Goal: Complete application form

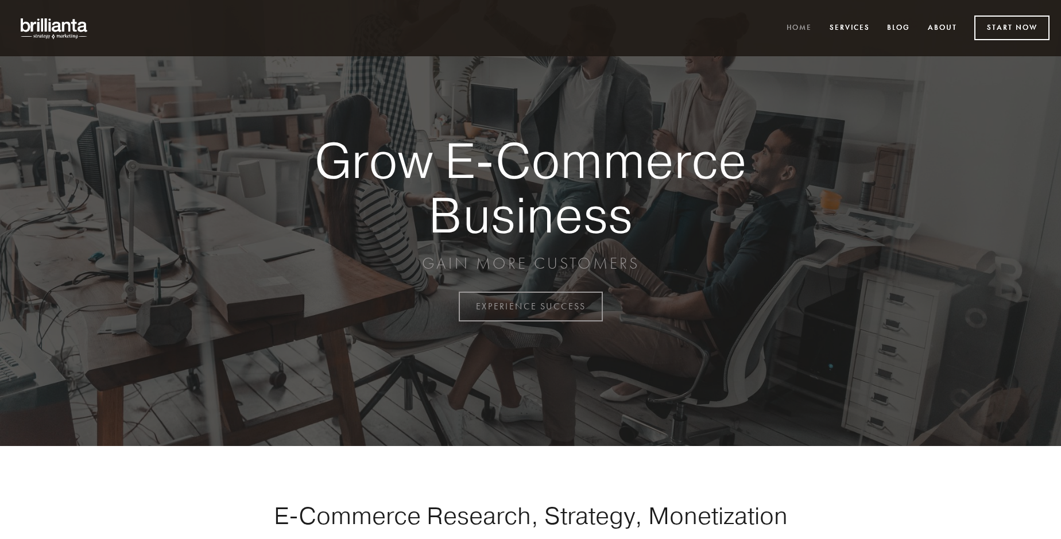
scroll to position [3010, 0]
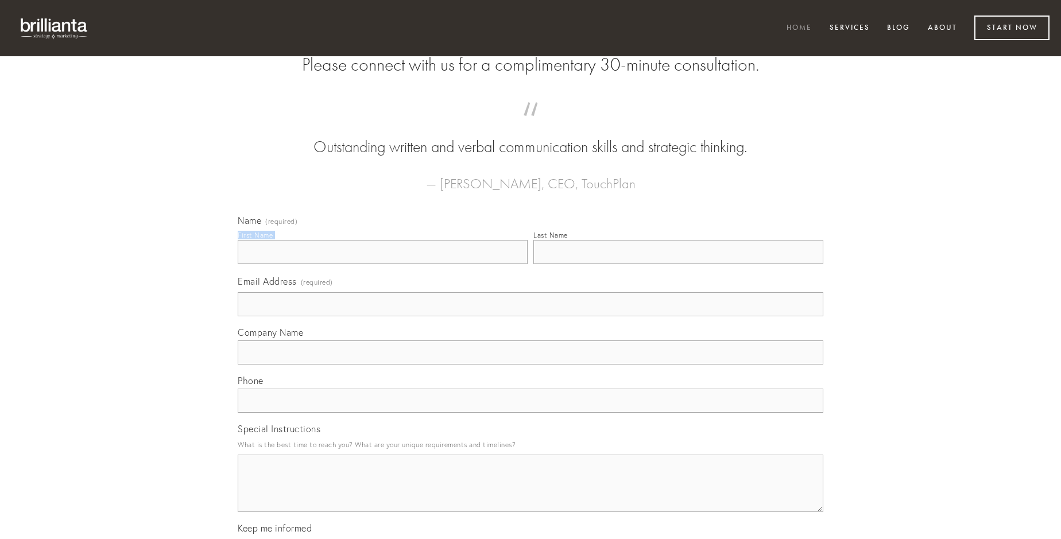
type input "[PERSON_NAME]"
click at [678, 264] on input "Last Name" at bounding box center [678, 252] width 290 height 24
type input "[PERSON_NAME]"
click at [531, 316] on input "Email Address (required)" at bounding box center [531, 304] width 586 height 24
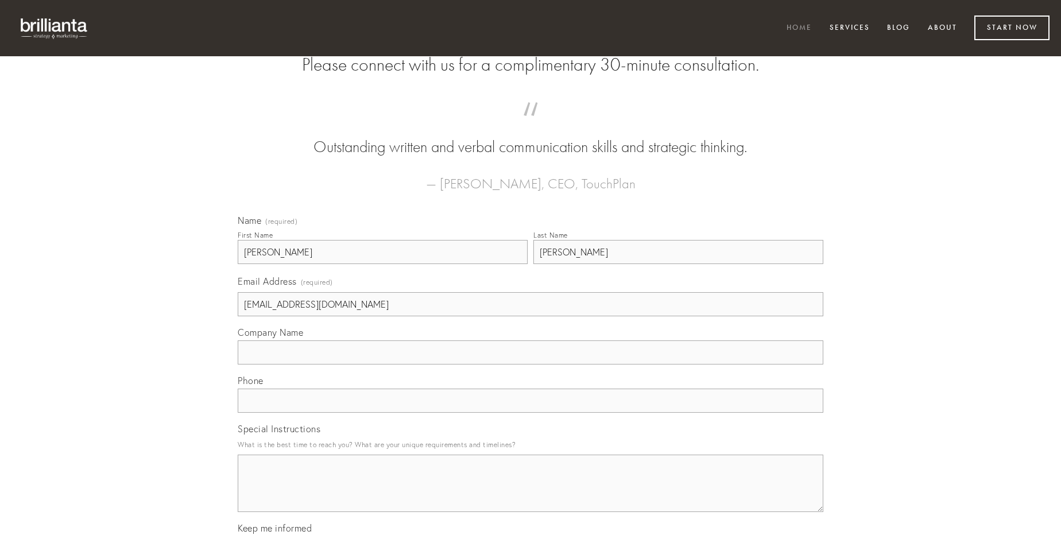
type input "[EMAIL_ADDRESS][DOMAIN_NAME]"
click at [531, 365] on input "Company Name" at bounding box center [531, 353] width 586 height 24
type input "copia"
click at [531, 413] on input "text" at bounding box center [531, 401] width 586 height 24
click at [531, 494] on textarea "Special Instructions" at bounding box center [531, 483] width 586 height 57
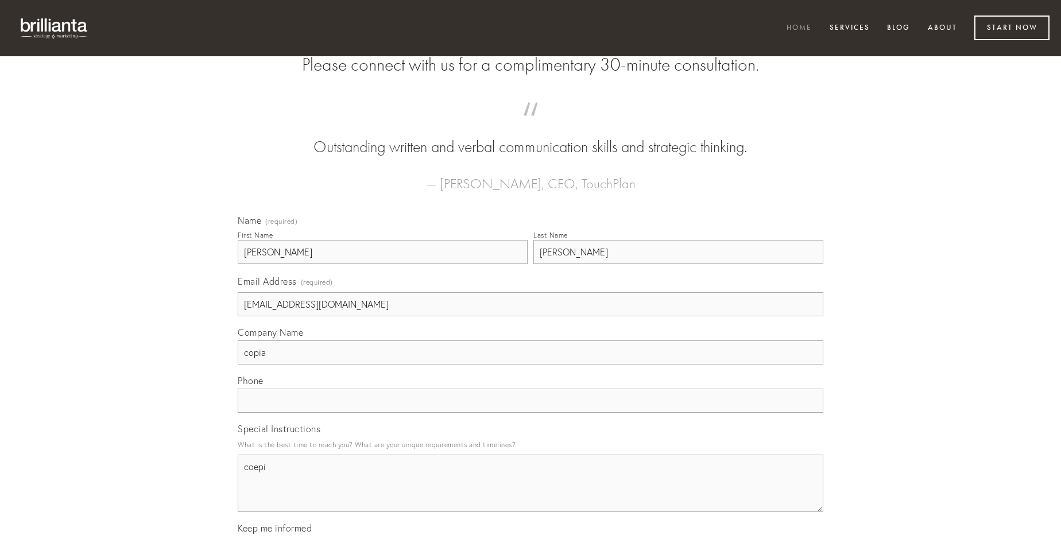
type textarea "coepi"
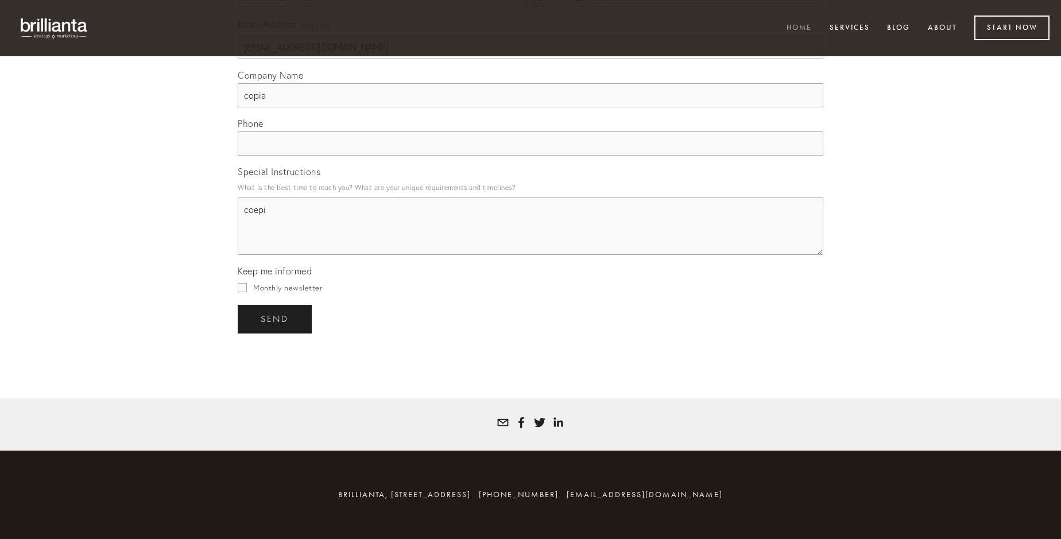
click at [276, 319] on span "send" at bounding box center [275, 319] width 28 height 10
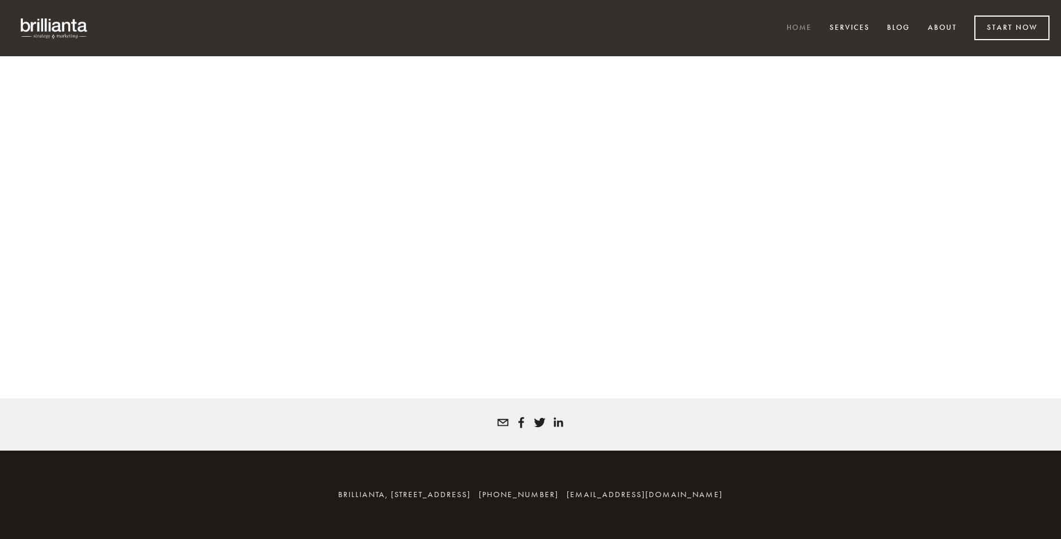
scroll to position [2995, 0]
